Goal: Navigation & Orientation: Find specific page/section

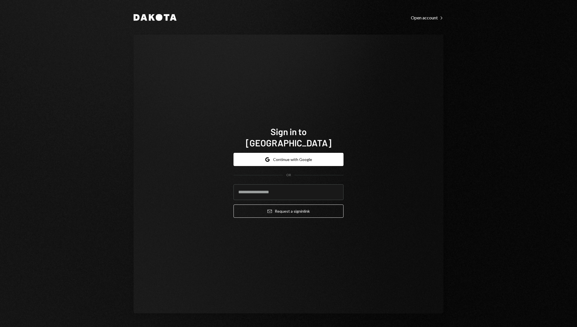
click at [293, 156] on button "Google Continue with Google" at bounding box center [288, 159] width 110 height 13
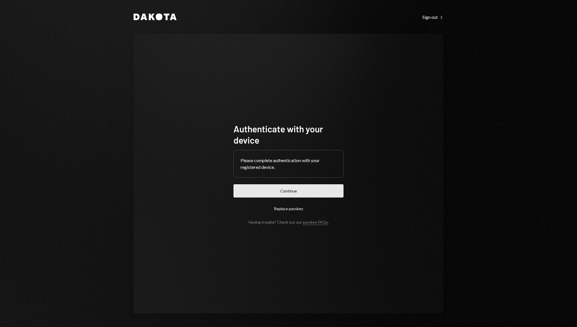
click at [333, 191] on button "Continue" at bounding box center [288, 190] width 110 height 13
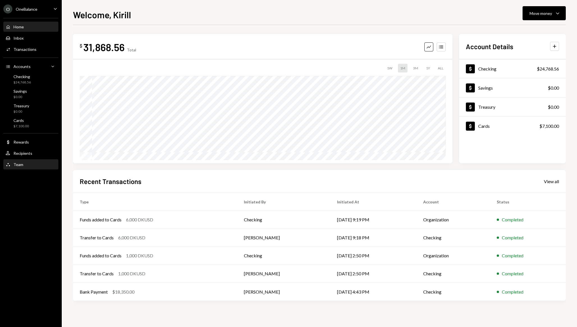
click at [20, 163] on div "Team" at bounding box center [18, 164] width 10 height 5
